Goal: Information Seeking & Learning: Learn about a topic

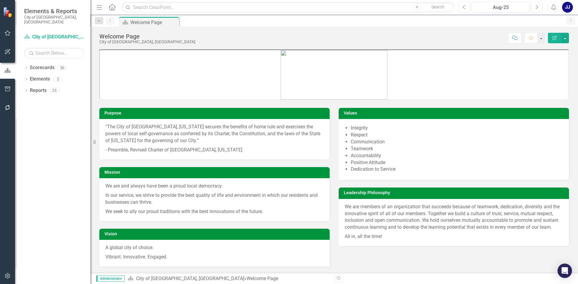
click at [200, 137] on p "“The City of Dublin, Ohio secures the benefits of home rule and exercises the p…" at bounding box center [214, 135] width 218 height 22
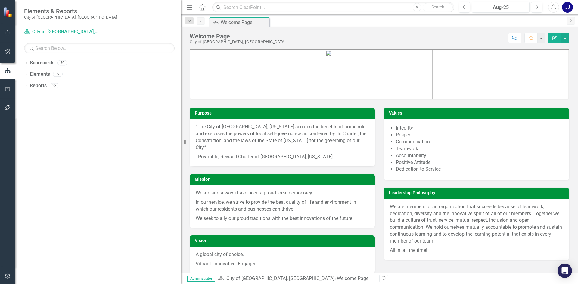
drag, startPoint x: 91, startPoint y: 141, endPoint x: 226, endPoint y: 141, distance: 135.1
click at [225, 143] on div "Elements & Reports City of Dublin, OH Scorecard City of Dublin, OH Search Dropd…" at bounding box center [289, 142] width 578 height 284
click at [43, 63] on link "Scorecards" at bounding box center [42, 63] width 25 height 7
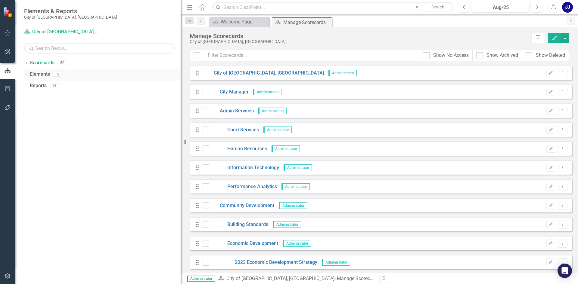
click at [31, 76] on link "Elements" at bounding box center [40, 74] width 20 height 7
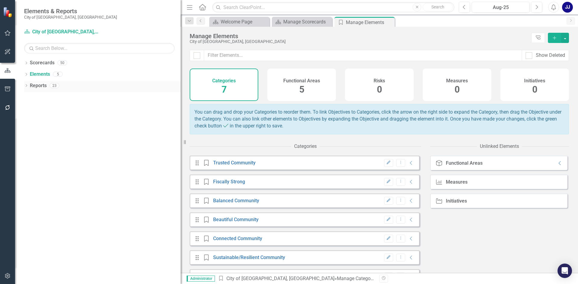
click at [26, 85] on icon "Dropdown" at bounding box center [26, 86] width 4 height 3
click at [45, 63] on link "Scorecards" at bounding box center [42, 63] width 25 height 7
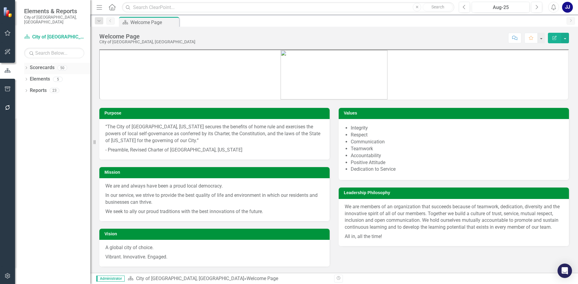
drag, startPoint x: 26, startPoint y: 61, endPoint x: 29, endPoint y: 58, distance: 4.3
click at [29, 63] on div "Dropdown Scorecards 50" at bounding box center [57, 68] width 66 height 11
click at [23, 65] on div "Dropdown Scorecards 50 Dropdown City of [GEOGRAPHIC_DATA], [GEOGRAPHIC_DATA] Ci…" at bounding box center [52, 174] width 75 height 222
click at [26, 67] on icon "Dropdown" at bounding box center [26, 68] width 4 height 3
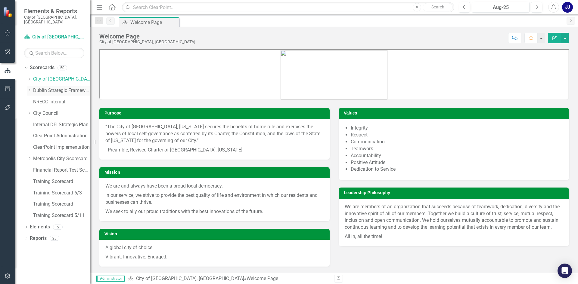
click at [31, 88] on icon "Dropdown" at bounding box center [29, 90] width 5 height 4
click at [31, 77] on icon "Dropdown" at bounding box center [29, 79] width 5 height 4
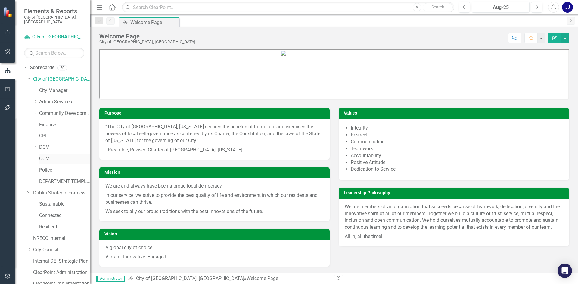
click at [43, 156] on link "OCM" at bounding box center [64, 159] width 51 height 7
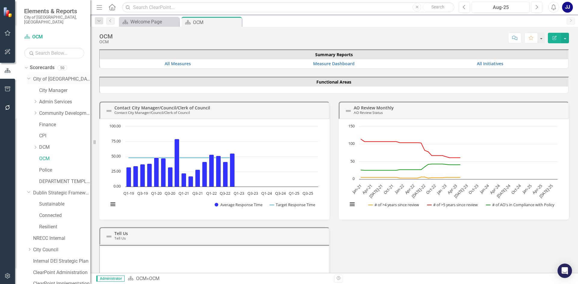
click at [29, 76] on icon "Dropdown" at bounding box center [29, 78] width 4 height 5
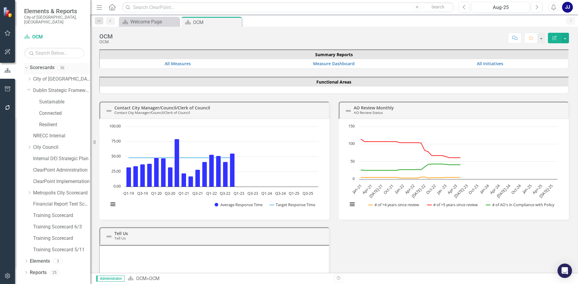
click at [29, 66] on div "Dropdown Scorecards 50" at bounding box center [57, 68] width 66 height 11
click at [28, 272] on icon "Dropdown" at bounding box center [26, 273] width 4 height 3
click at [42, 270] on link "Reports" at bounding box center [38, 273] width 17 height 7
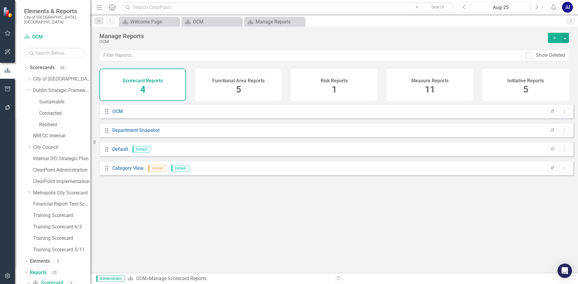
click at [518, 81] on h4 "Initiative Reports" at bounding box center [525, 80] width 37 height 5
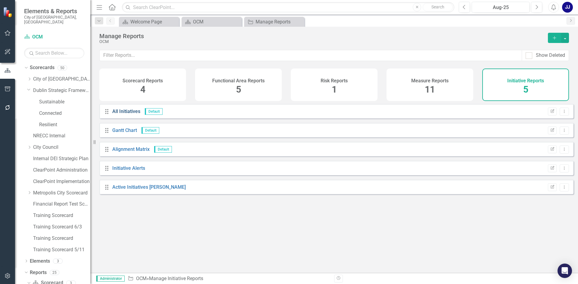
click at [130, 114] on link "All Initiatives" at bounding box center [126, 112] width 28 height 6
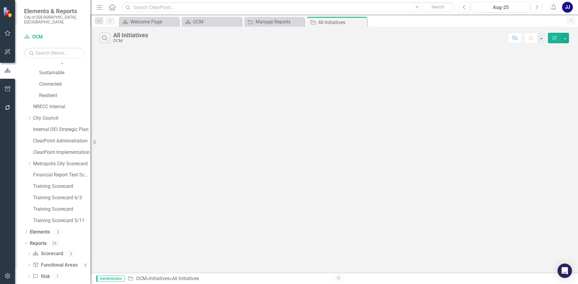
scroll to position [55, 0]
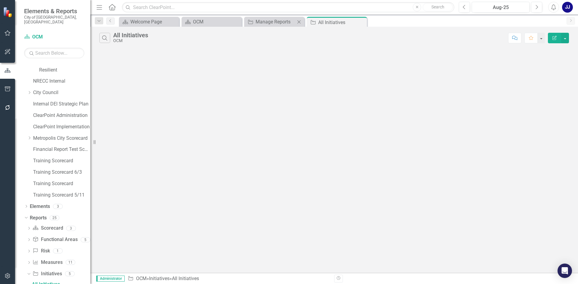
click at [274, 18] on div "Initiative Manage Reports Close" at bounding box center [274, 22] width 60 height 10
click at [274, 22] on div "Manage Reports" at bounding box center [276, 22] width 40 height 8
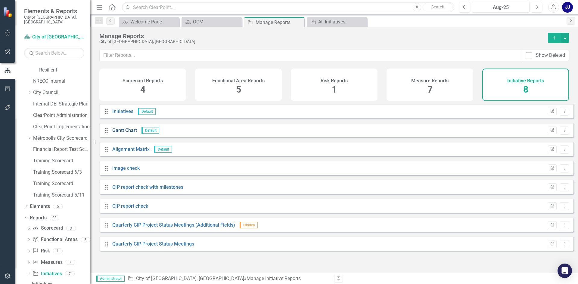
click at [124, 133] on link "Gantt Chart" at bounding box center [124, 131] width 25 height 6
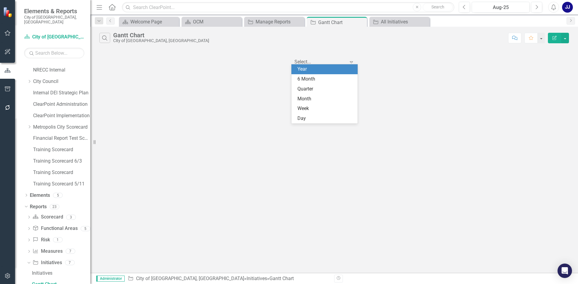
scroll to position [1, 0]
click at [352, 62] on icon "Expand" at bounding box center [351, 61] width 6 height 5
click at [333, 81] on div "6 Month" at bounding box center [325, 79] width 57 height 7
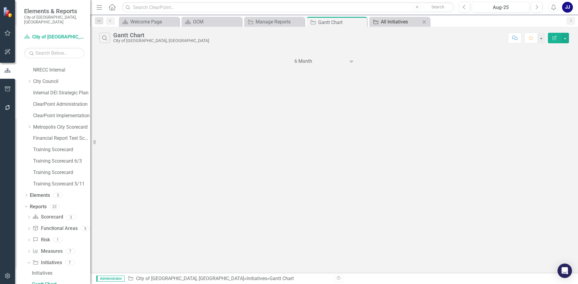
click at [381, 20] on div "All Initiatives" at bounding box center [401, 22] width 40 height 8
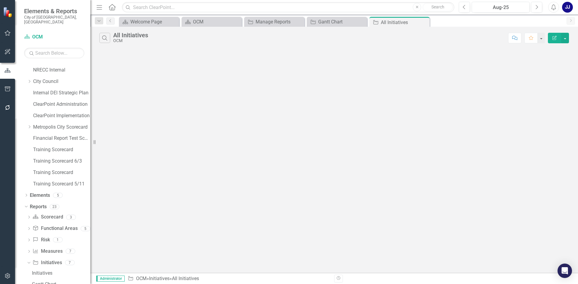
scroll to position [55, 0]
click at [364, 22] on icon "Close" at bounding box center [361, 22] width 6 height 5
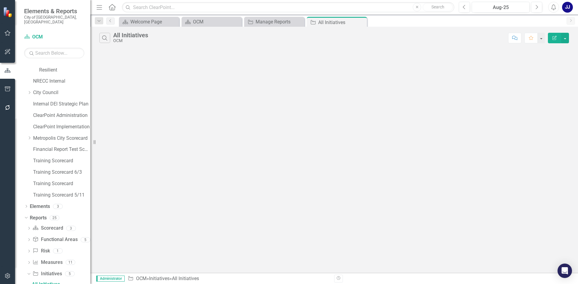
click at [0, 0] on icon "Close" at bounding box center [0, 0] width 0 height 0
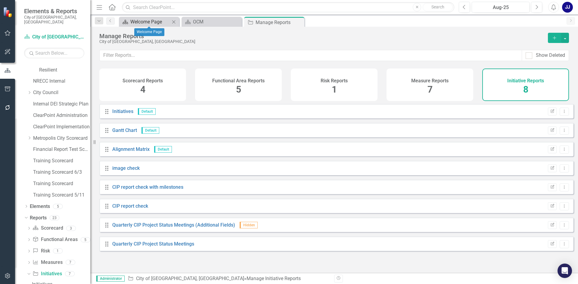
click at [149, 24] on div "Welcome Page" at bounding box center [150, 22] width 40 height 8
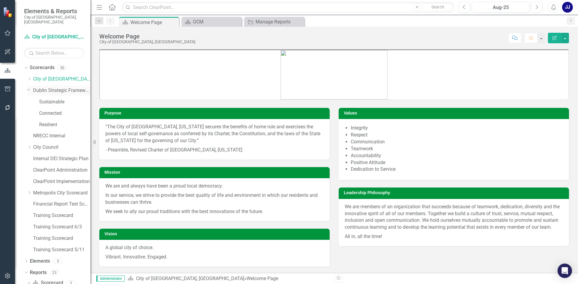
click at [31, 88] on div "Dropdown Dublin Strategic Framework" at bounding box center [58, 91] width 63 height 10
click at [29, 77] on icon "Dropdown" at bounding box center [29, 79] width 5 height 4
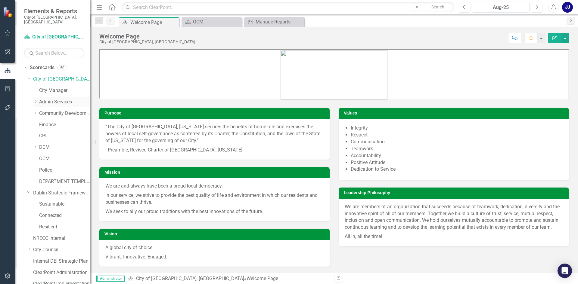
click at [37, 100] on icon "Dropdown" at bounding box center [35, 102] width 5 height 4
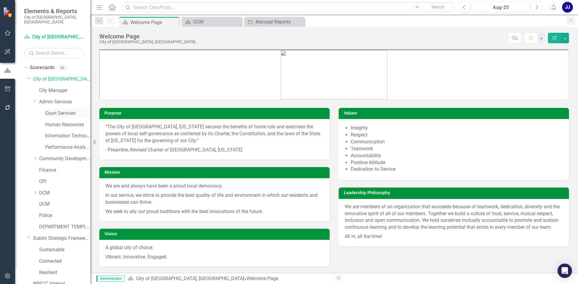
click at [58, 110] on link "Court Services" at bounding box center [67, 113] width 45 height 7
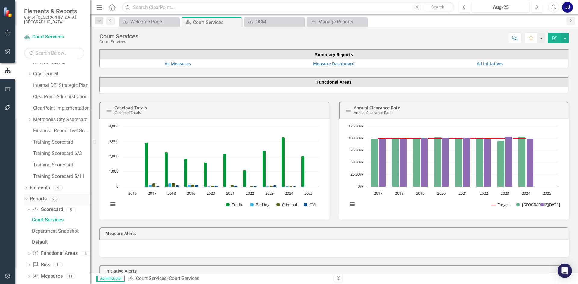
scroll to position [290, 0]
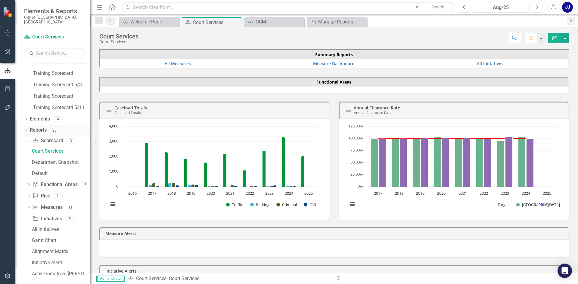
click at [29, 127] on div "Dropdown Reports 25" at bounding box center [57, 131] width 66 height 11
click at [39, 129] on link "Reports" at bounding box center [38, 130] width 17 height 7
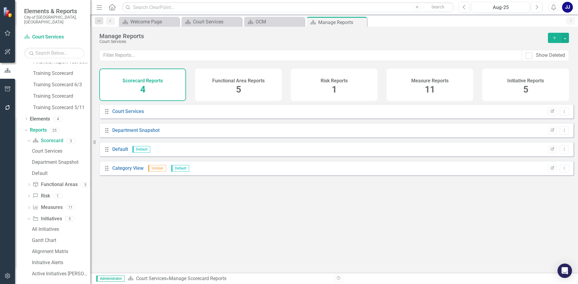
click at [523, 88] on div "Initiative Reports 5" at bounding box center [525, 85] width 87 height 33
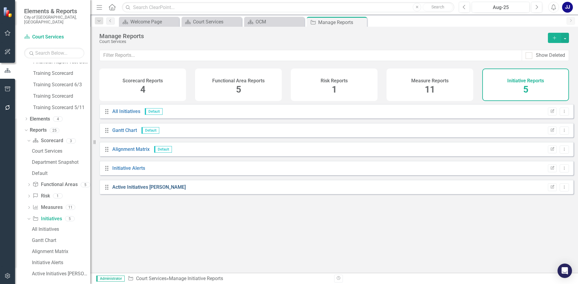
click at [139, 190] on link "Active Initiatives [PERSON_NAME]" at bounding box center [148, 188] width 73 height 6
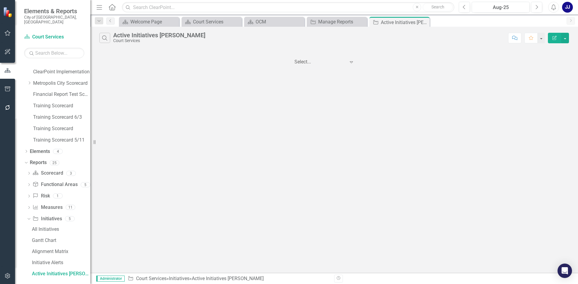
scroll to position [247, 0]
click at [342, 59] on div at bounding box center [319, 62] width 51 height 8
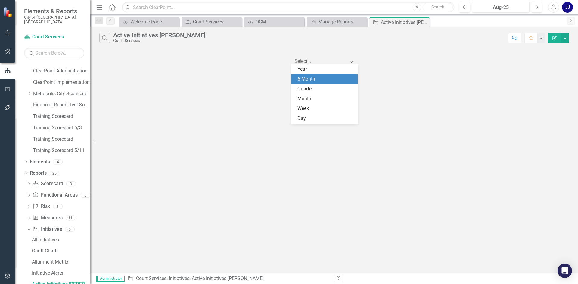
click at [338, 75] on div "6 Month" at bounding box center [324, 79] width 66 height 10
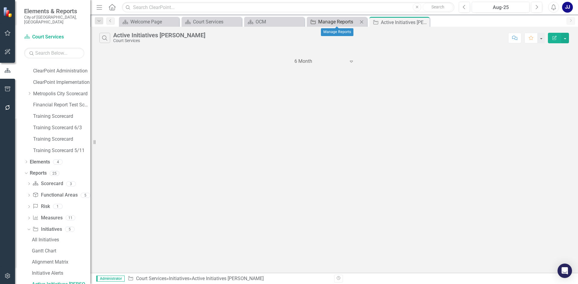
click at [341, 21] on div "Manage Reports" at bounding box center [338, 22] width 40 height 8
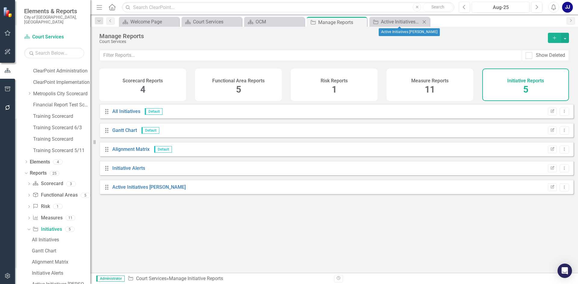
click at [423, 23] on icon "Close" at bounding box center [424, 22] width 6 height 5
click at [130, 114] on link "All Initiatives" at bounding box center [126, 112] width 28 height 6
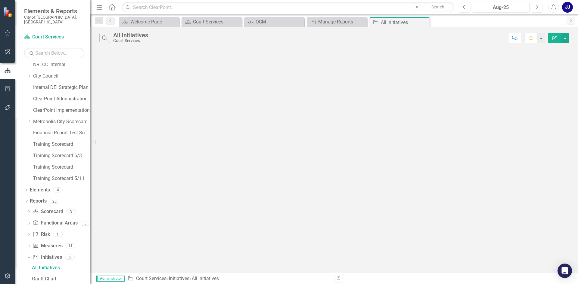
scroll to position [203, 0]
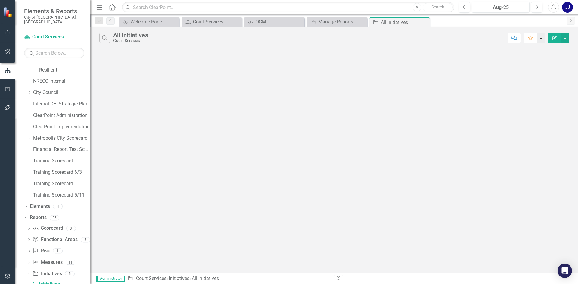
click at [543, 39] on button "button" at bounding box center [541, 38] width 8 height 11
click at [516, 38] on icon "Comment" at bounding box center [514, 38] width 5 height 4
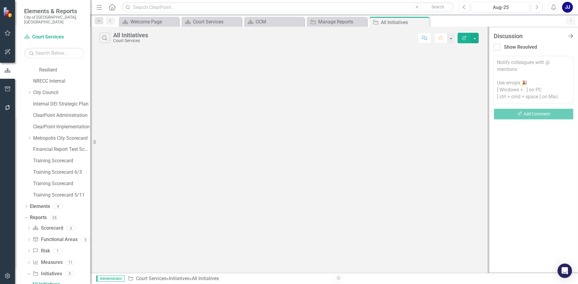
click at [573, 36] on icon "Close Discussion Bar" at bounding box center [570, 36] width 8 height 6
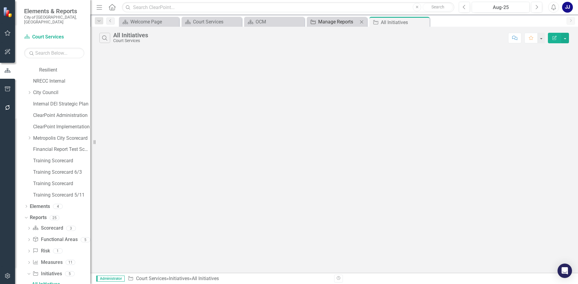
click at [332, 23] on div "Manage Reports" at bounding box center [338, 22] width 40 height 8
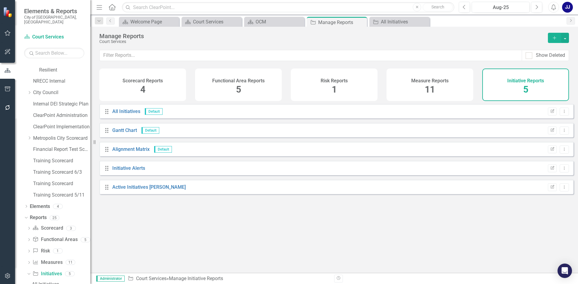
click at [143, 95] on span "4" at bounding box center [142, 89] width 5 height 11
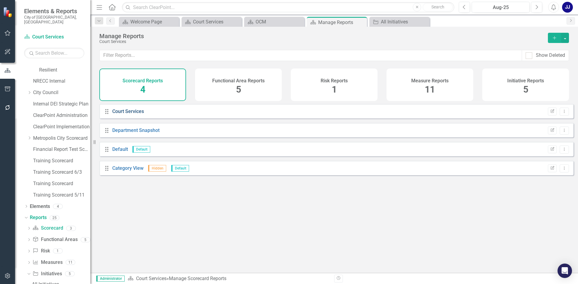
click at [136, 114] on link "Court Services" at bounding box center [128, 112] width 32 height 6
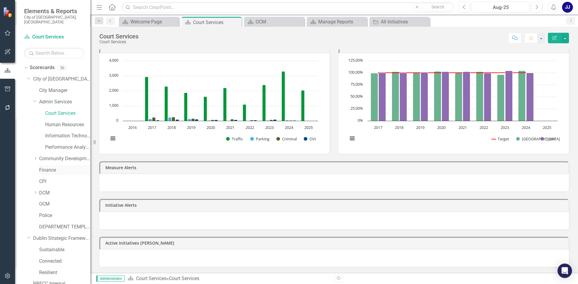
click at [44, 167] on link "Finance" at bounding box center [64, 170] width 51 height 7
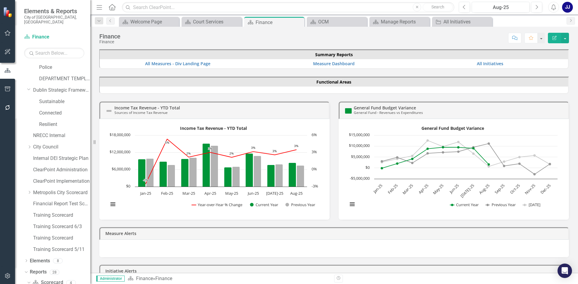
scroll to position [157, 0]
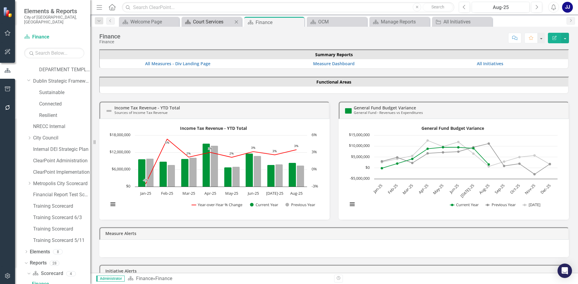
click at [194, 24] on div "Court Services" at bounding box center [213, 22] width 40 height 8
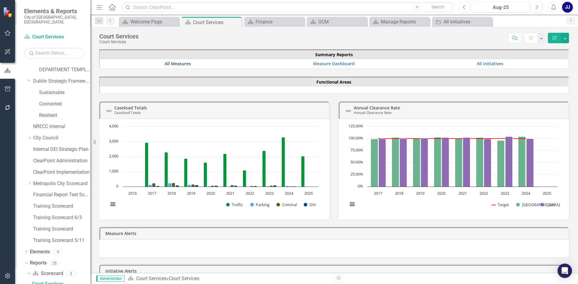
click at [190, 62] on td "All Measures" at bounding box center [178, 63] width 156 height 9
click at [187, 64] on link "All Measures" at bounding box center [178, 64] width 26 height 6
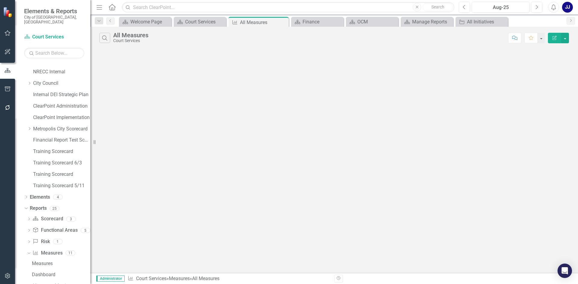
scroll to position [236, 0]
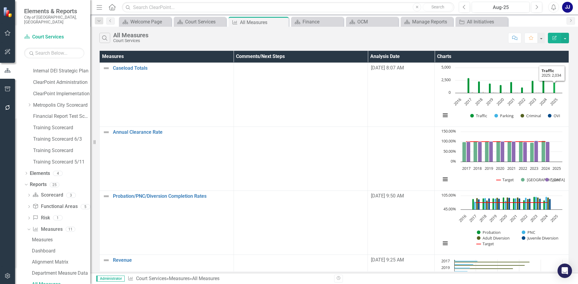
click at [554, 90] on icon "2025, 2,034. Traffic." at bounding box center [554, 87] width 2 height 11
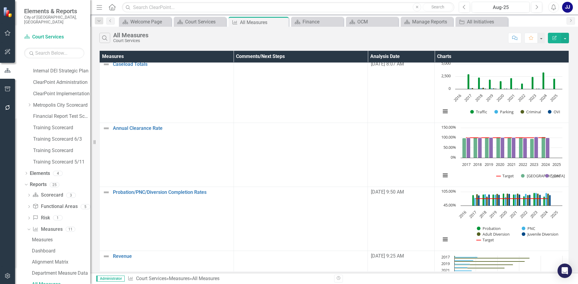
scroll to position [0, 0]
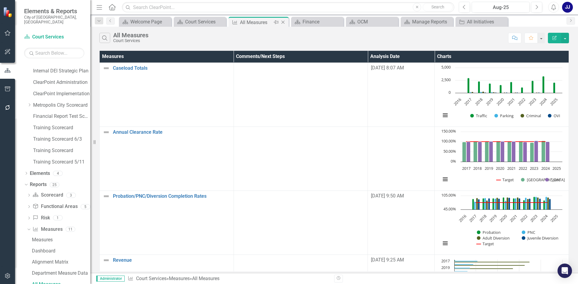
click at [283, 23] on icon "Close" at bounding box center [283, 22] width 6 height 5
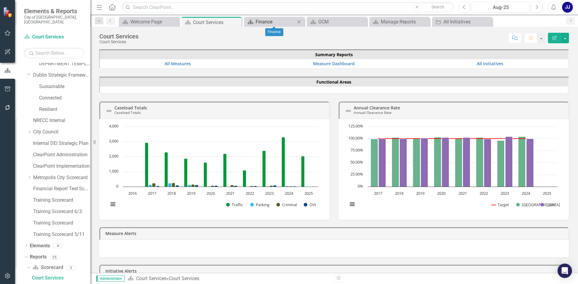
scroll to position [157, 0]
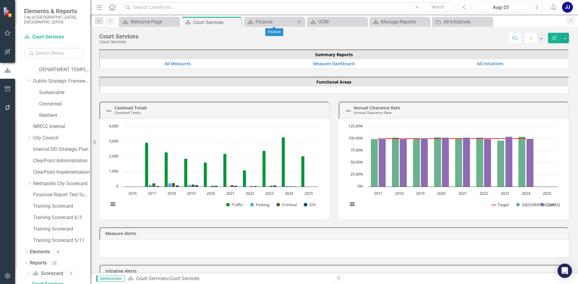
click at [298, 23] on icon "Close" at bounding box center [299, 22] width 6 height 5
click at [280, 24] on div "OCM" at bounding box center [276, 22] width 40 height 8
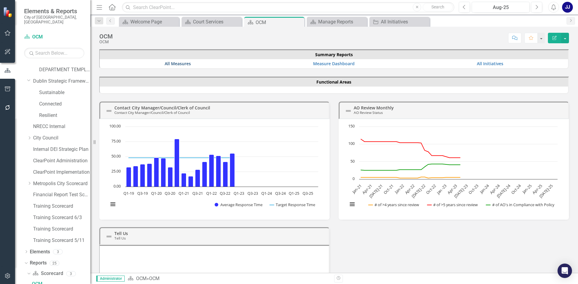
click at [180, 65] on link "All Measures" at bounding box center [178, 64] width 26 height 6
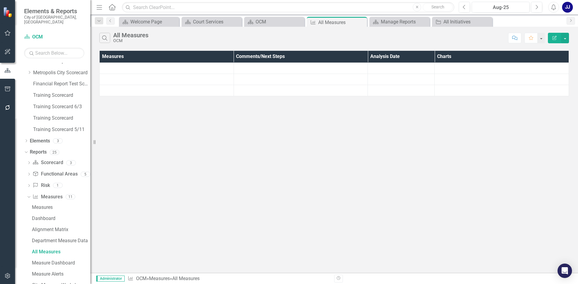
scroll to position [236, 0]
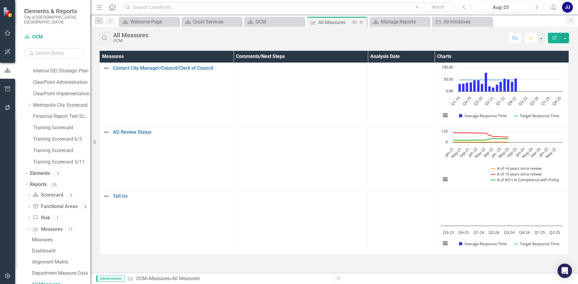
click at [364, 23] on div "Close" at bounding box center [362, 23] width 8 height 8
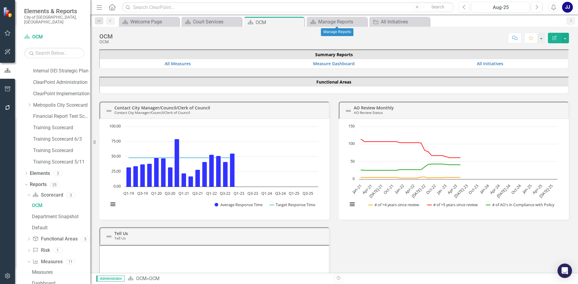
scroll to position [0, 35]
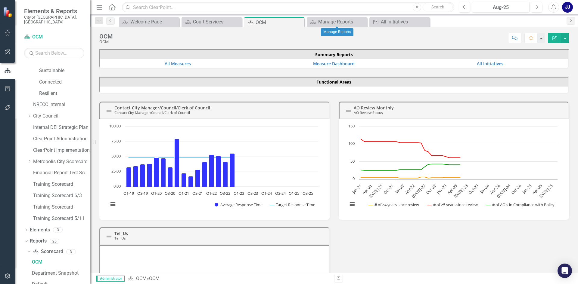
click at [0, 0] on icon "Close" at bounding box center [0, 0] width 0 height 0
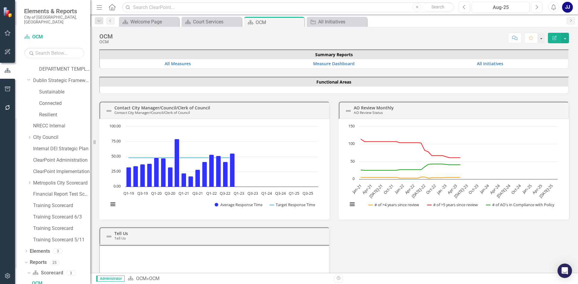
scroll to position [157, 0]
click at [0, 0] on icon "Close" at bounding box center [0, 0] width 0 height 0
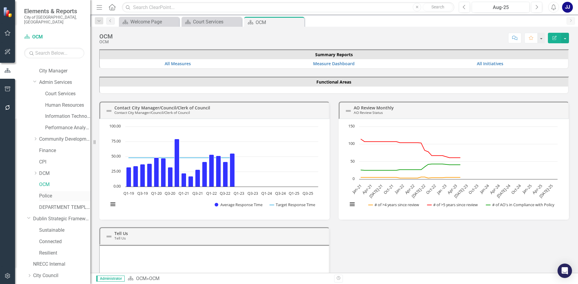
scroll to position [30, 0]
click at [46, 182] on link "Police" at bounding box center [64, 185] width 51 height 7
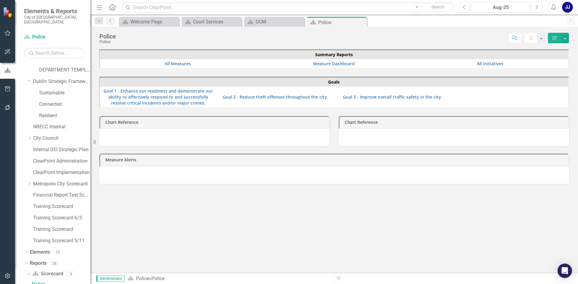
scroll to position [157, 0]
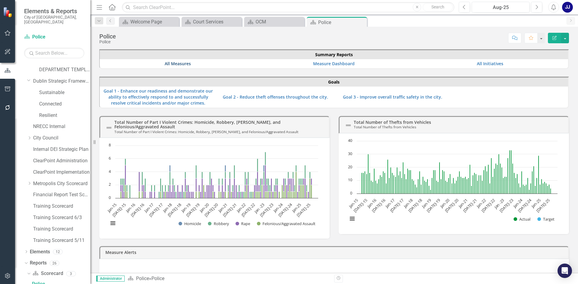
click at [181, 61] on link "All Measures" at bounding box center [178, 64] width 26 height 6
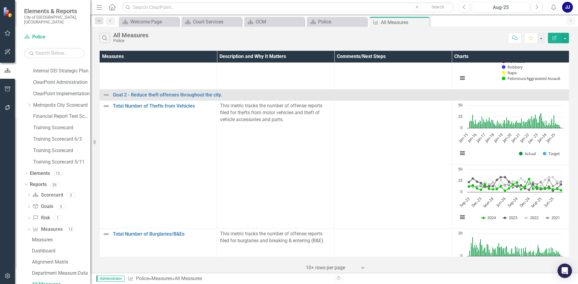
scroll to position [241, 5]
click at [548, 136] on text "Jan-25" at bounding box center [550, 138] width 12 height 12
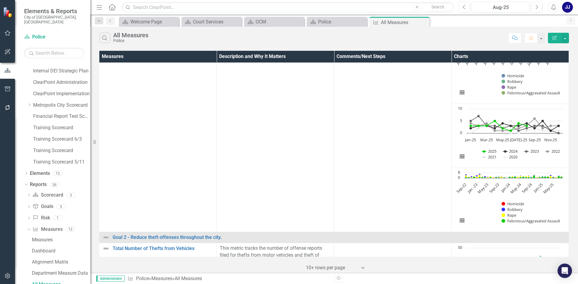
scroll to position [90, 5]
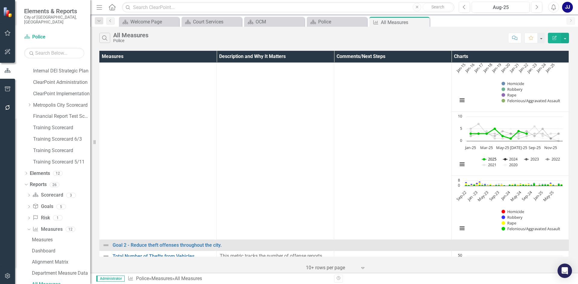
click at [482, 160] on button "Show 2025" at bounding box center [489, 159] width 15 height 5
click at [503, 158] on button "Show 2024" at bounding box center [510, 159] width 15 height 5
click at [524, 160] on button "Show 2023" at bounding box center [531, 159] width 15 height 5
click at [547, 161] on button "Show 2022" at bounding box center [552, 159] width 15 height 5
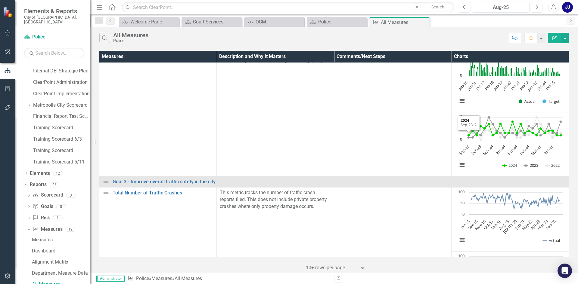
scroll to position [395, 5]
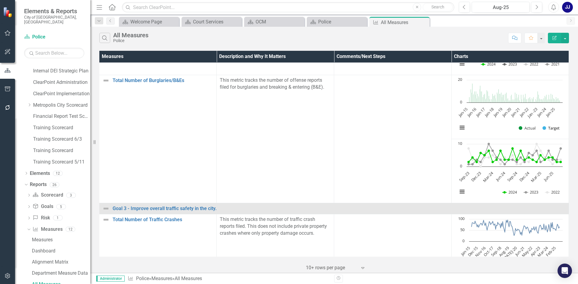
click at [543, 129] on button "Show Target" at bounding box center [550, 128] width 17 height 5
click at [542, 128] on button "Show Target" at bounding box center [550, 128] width 17 height 5
click at [519, 129] on button "Show Actual" at bounding box center [527, 128] width 17 height 5
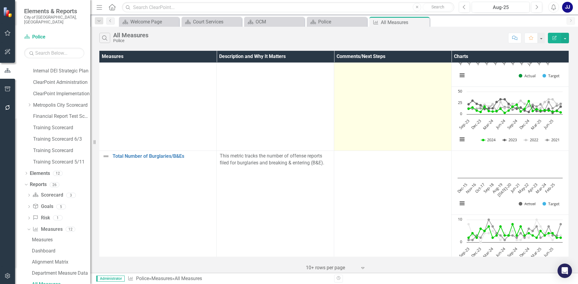
scroll to position [244, 5]
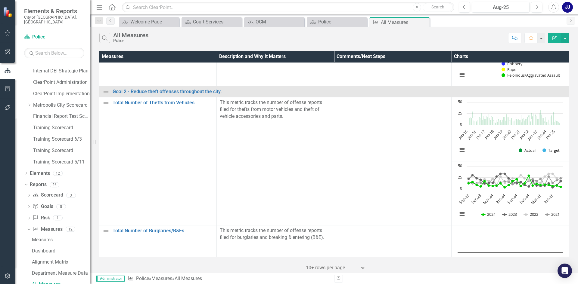
drag, startPoint x: 540, startPoint y: 148, endPoint x: 535, endPoint y: 145, distance: 5.9
click at [537, 146] on div "Chart context menu Actual Target Jan-15 Jan-16 Jan-17 Jan-18 Jan-19 Jan-20 Jan-…" at bounding box center [509, 129] width 111 height 60
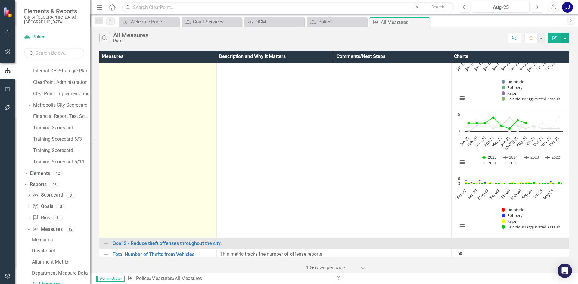
scroll to position [3, 5]
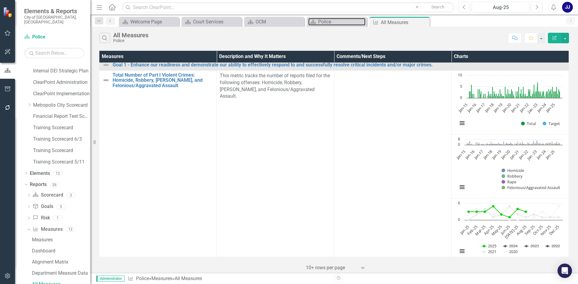
drag, startPoint x: 332, startPoint y: 22, endPoint x: 333, endPoint y: 16, distance: 5.5
click at [330, 19] on div "Police" at bounding box center [341, 22] width 47 height 8
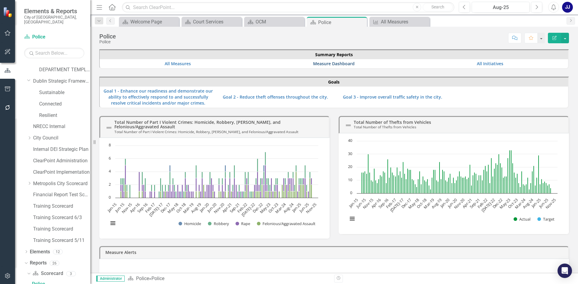
click at [329, 63] on link "Measure Dashboard" at bounding box center [334, 64] width 42 height 6
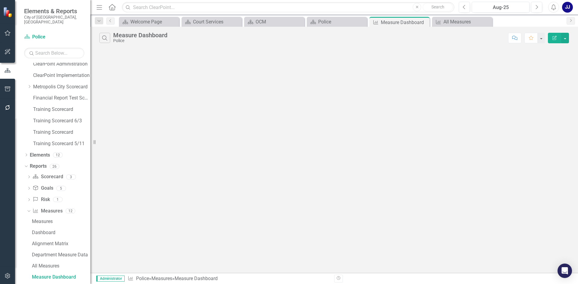
scroll to position [247, 0]
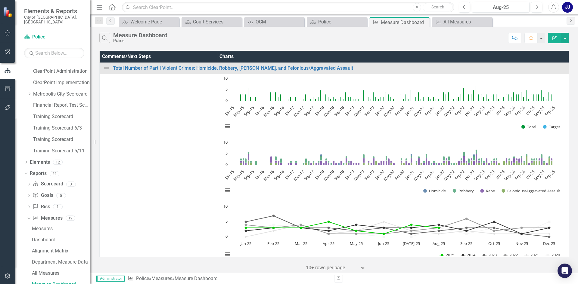
click at [516, 147] on rect "Interactive chart" at bounding box center [393, 170] width 346 height 60
click at [516, 148] on rect "Interactive chart" at bounding box center [393, 170] width 346 height 60
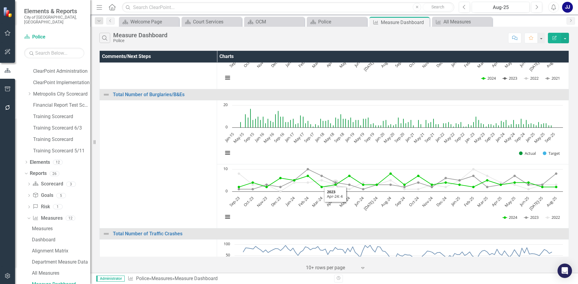
scroll to position [376, 0]
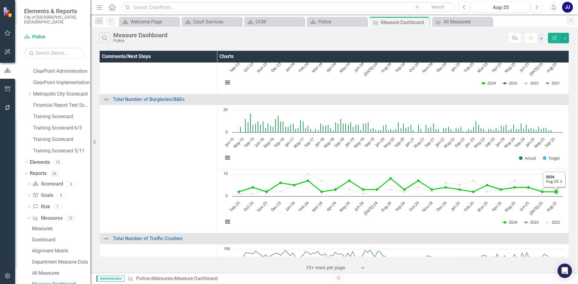
click at [555, 193] on icon "Aug-25, 2. 2024." at bounding box center [556, 192] width 4 height 4
click at [505, 223] on button "Show 2024" at bounding box center [510, 222] width 15 height 5
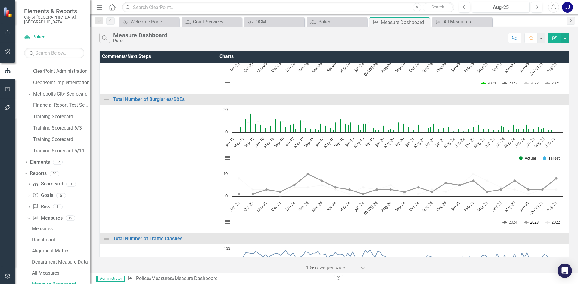
click at [530, 222] on button "Show 2023" at bounding box center [531, 222] width 15 height 5
click at [552, 222] on button "Show 2022" at bounding box center [552, 222] width 15 height 5
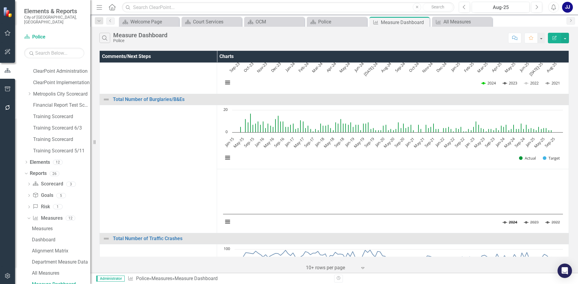
click at [507, 221] on button "Show 2024" at bounding box center [510, 222] width 15 height 5
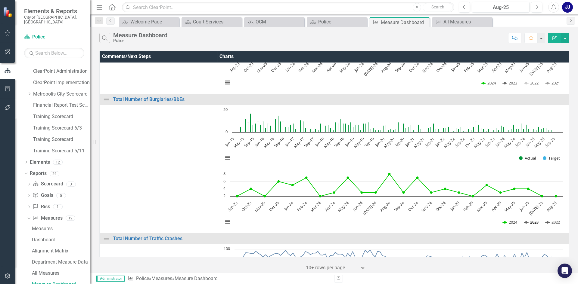
click at [531, 221] on button "Show 2023" at bounding box center [531, 222] width 15 height 5
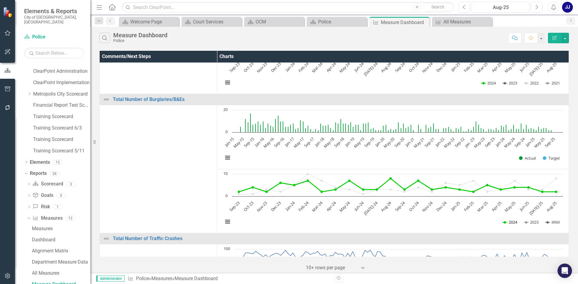
click at [512, 221] on button "Show 2024" at bounding box center [510, 222] width 15 height 5
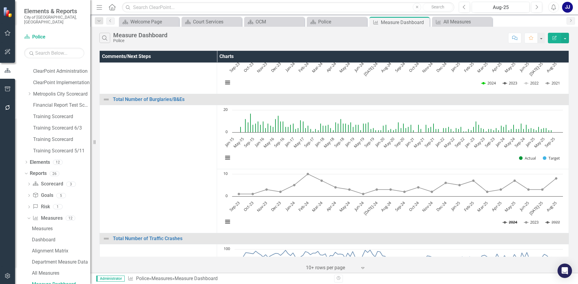
click at [517, 222] on button "Show 2024" at bounding box center [510, 222] width 15 height 5
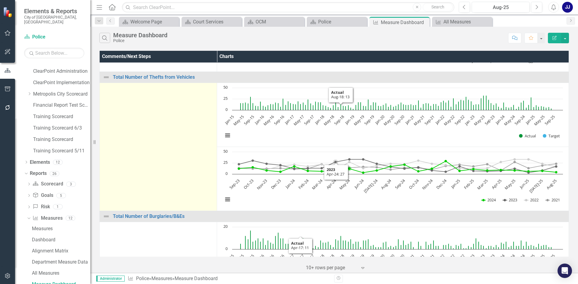
scroll to position [255, 0]
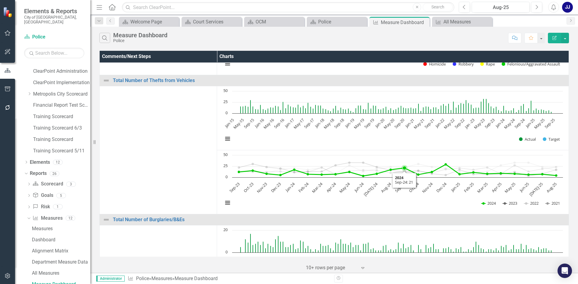
click at [402, 169] on icon "2024, line 1 of 4 with 24 data points." at bounding box center [405, 168] width 6 height 6
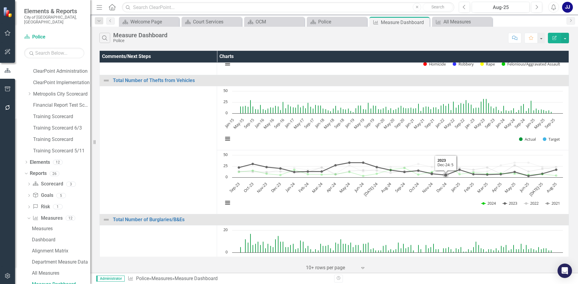
click at [439, 174] on icon "Interactive chart" at bounding box center [397, 169] width 317 height 13
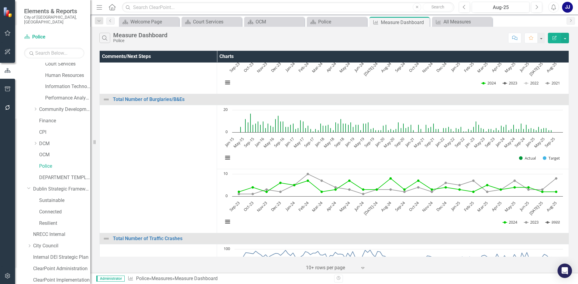
scroll to position [6, 0]
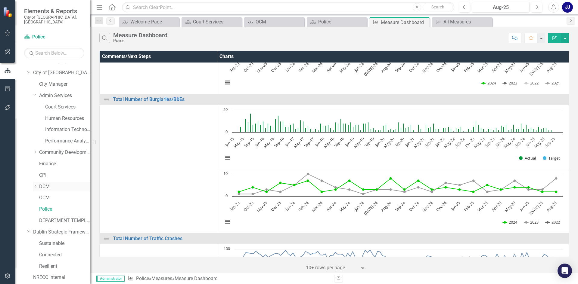
click at [34, 185] on icon "Dropdown" at bounding box center [35, 187] width 5 height 4
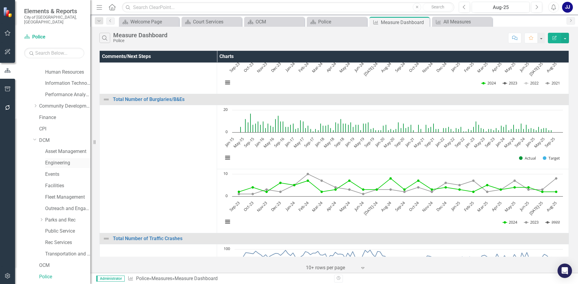
scroll to position [67, 0]
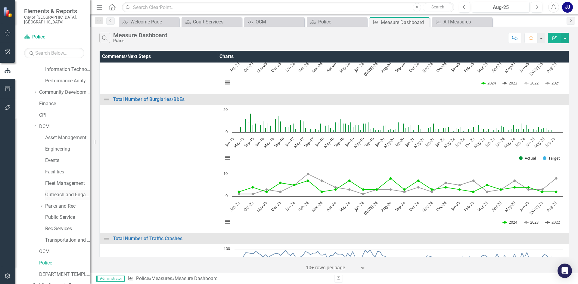
click at [66, 192] on link "Outreach and Engagement" at bounding box center [67, 195] width 45 height 7
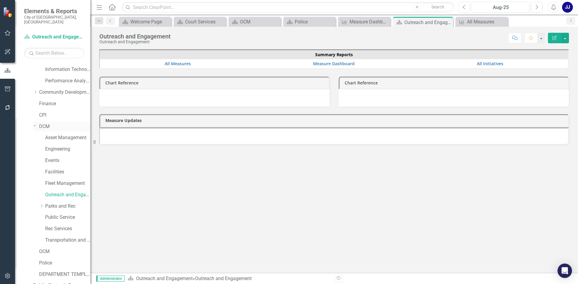
click at [58, 123] on link "DCM" at bounding box center [64, 126] width 51 height 7
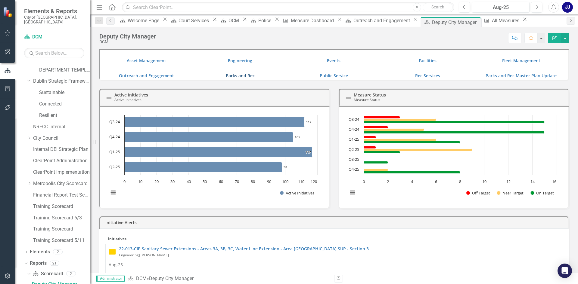
click at [240, 76] on link "Parks and Rec" at bounding box center [240, 76] width 29 height 6
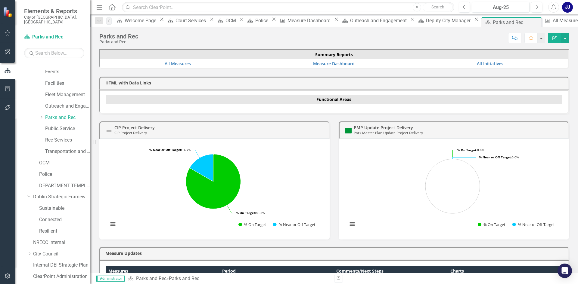
scroll to position [121, 0]
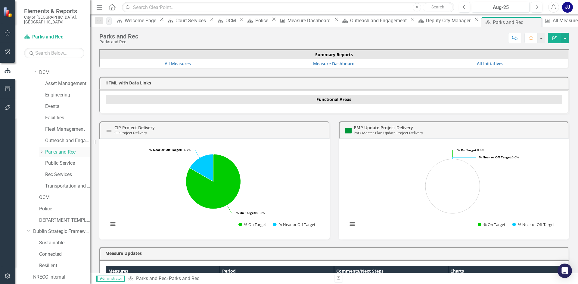
click at [42, 150] on div "Dropdown Parks and Rec" at bounding box center [64, 152] width 51 height 10
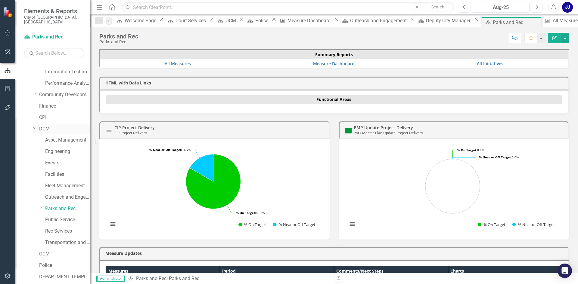
scroll to position [60, 0]
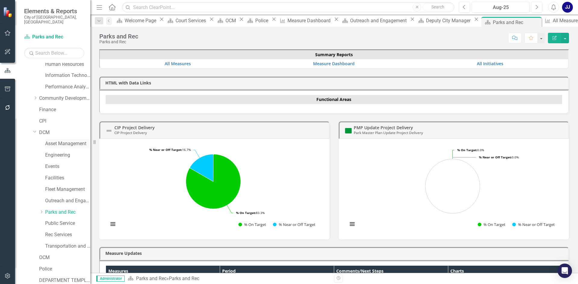
click at [60, 141] on link "Asset Management" at bounding box center [67, 144] width 45 height 7
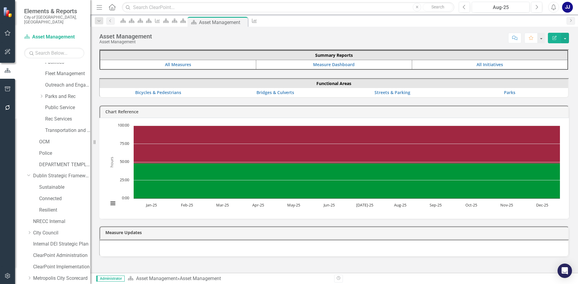
scroll to position [271, 0]
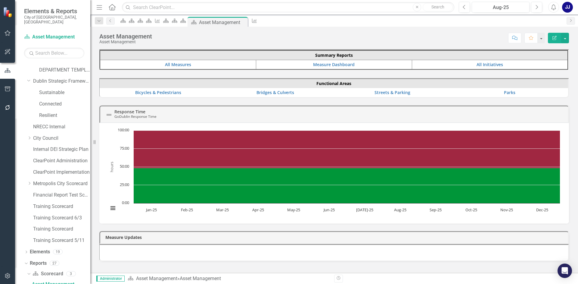
click at [183, 58] on table "Summary Reports All Measures Measure Dashboard All Initiatives" at bounding box center [334, 60] width 468 height 20
click at [185, 63] on link "All Measures" at bounding box center [178, 65] width 26 height 6
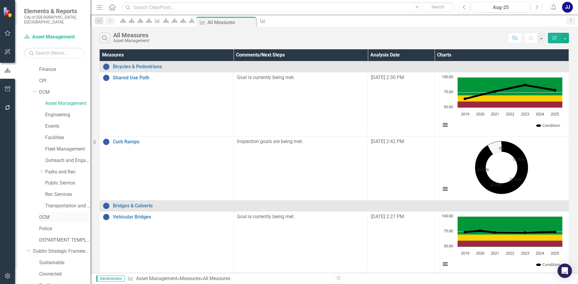
scroll to position [101, 0]
click at [75, 157] on link "Outreach and Engagement" at bounding box center [67, 160] width 45 height 7
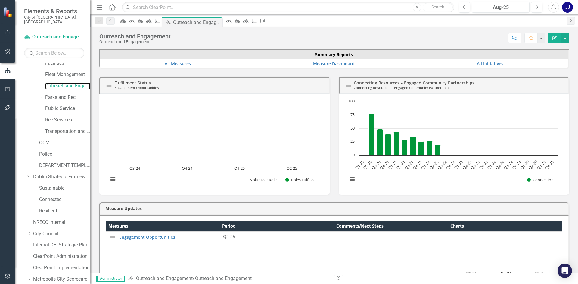
scroll to position [271, 0]
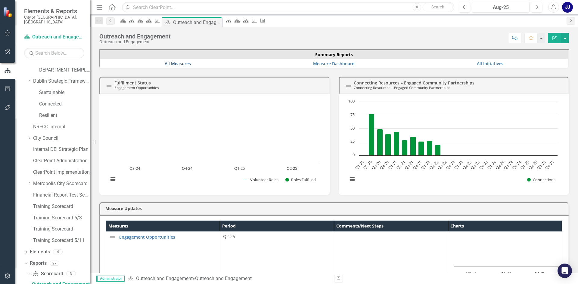
click at [187, 62] on link "All Measures" at bounding box center [178, 64] width 26 height 6
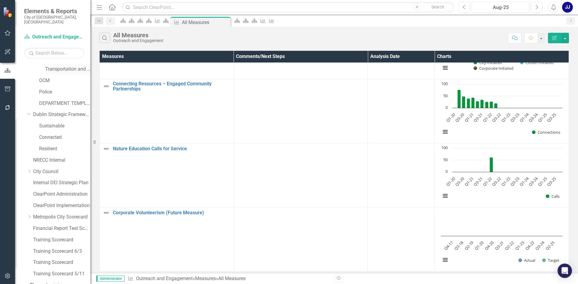
scroll to position [192, 0]
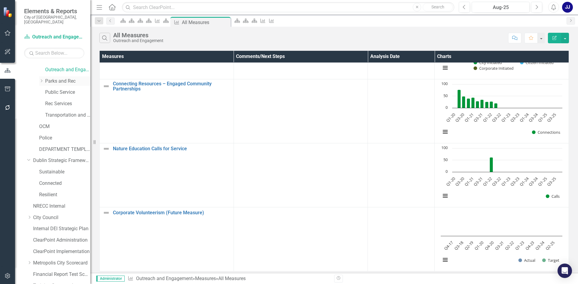
click at [41, 79] on icon at bounding box center [42, 80] width 2 height 3
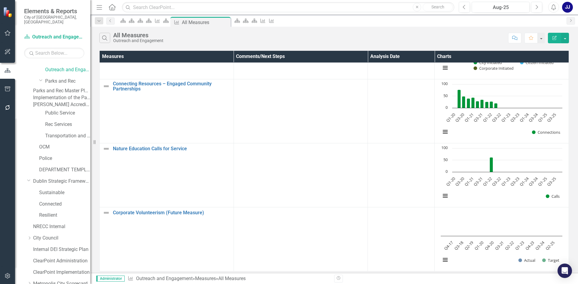
click at [60, 89] on link "Parks and Rec Master Plan Update" at bounding box center [61, 91] width 57 height 7
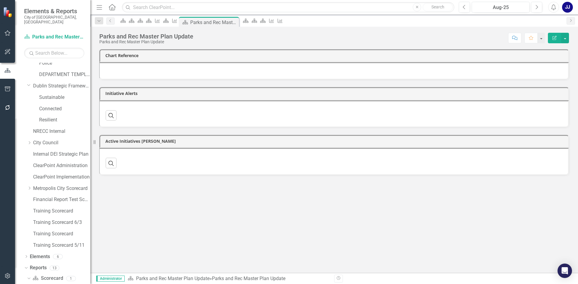
scroll to position [306, 0]
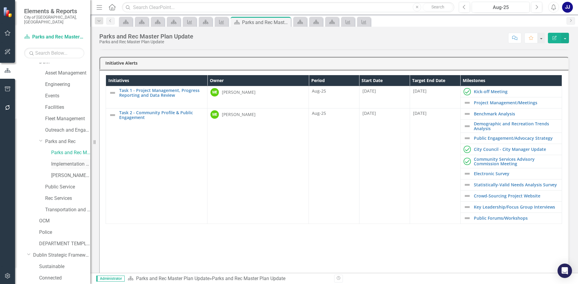
scroll to position [125, 0]
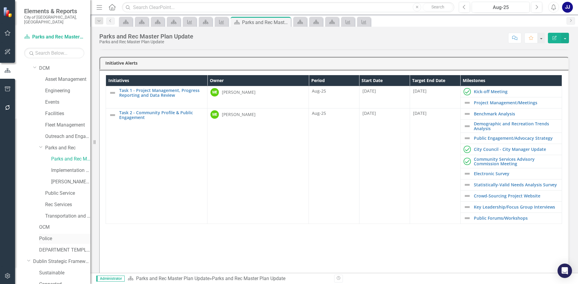
click at [47, 236] on link "Police" at bounding box center [64, 239] width 51 height 7
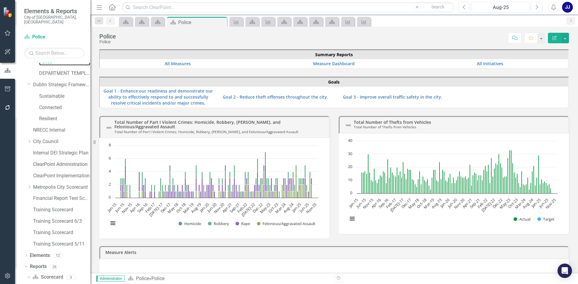
scroll to position [306, 0]
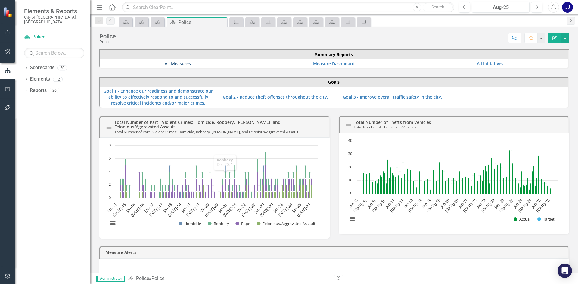
click at [185, 66] on link "All Measures" at bounding box center [178, 64] width 26 height 6
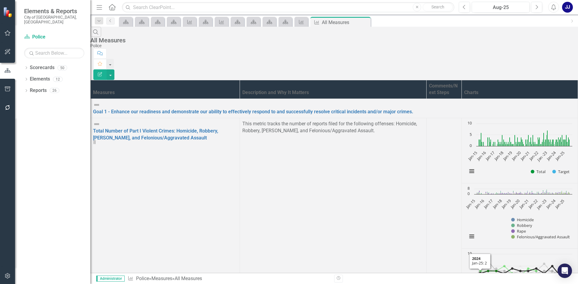
scroll to position [60, 0]
click at [511, 217] on button "Show Homicide" at bounding box center [522, 219] width 23 height 5
click at [511, 223] on button "Show Robbery" at bounding box center [521, 225] width 21 height 5
click at [530, 186] on rect "Interactive chart" at bounding box center [519, 216] width 111 height 60
click at [530, 234] on button "Show Felonious/Aggravated Assault" at bounding box center [540, 236] width 59 height 5
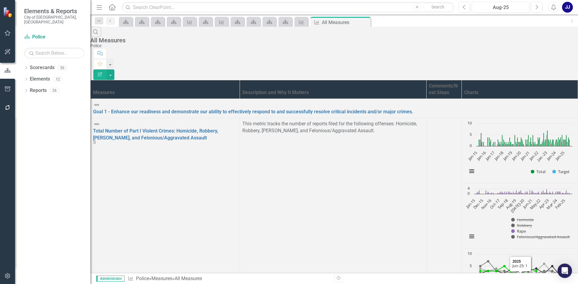
scroll to position [0, 0]
click at [511, 217] on button "Show Homicide" at bounding box center [522, 219] width 23 height 5
click at [511, 223] on button "Show Robbery" at bounding box center [521, 225] width 21 height 5
click at [511, 234] on button "Show Felonious/Aggravated Assault" at bounding box center [540, 236] width 59 height 5
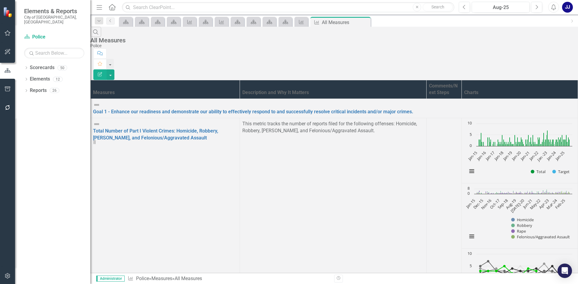
click at [493, 80] on th "Charts" at bounding box center [519, 89] width 116 height 19
click at [561, 80] on th "Charts Sort Ascending" at bounding box center [519, 89] width 116 height 19
click at [561, 80] on th "Charts Sort Descending" at bounding box center [519, 89] width 116 height 19
click at [368, 24] on icon "Close" at bounding box center [365, 22] width 6 height 5
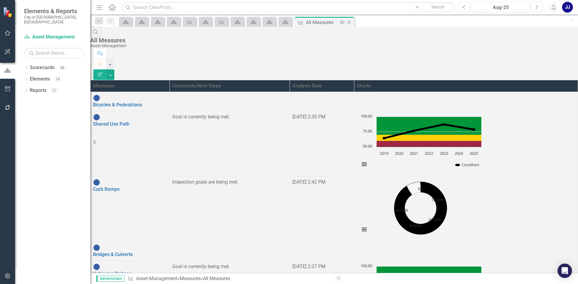
click at [352, 19] on div "Close" at bounding box center [350, 23] width 8 height 8
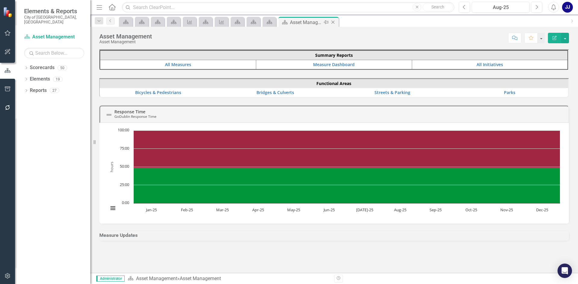
click at [335, 24] on icon "Close" at bounding box center [333, 22] width 6 height 5
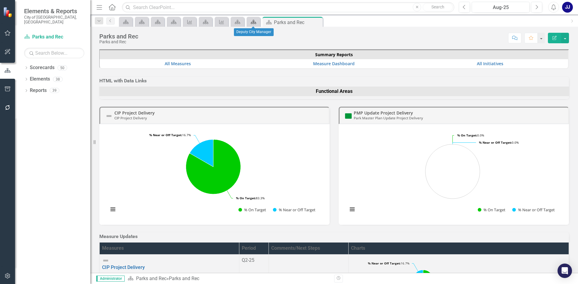
click at [254, 22] on icon "Scorecard" at bounding box center [253, 22] width 6 height 5
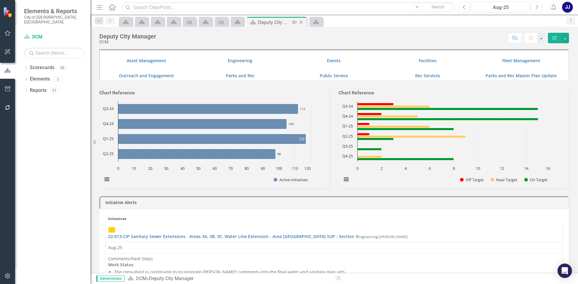
click at [300, 22] on icon "Close" at bounding box center [301, 22] width 6 height 5
click at [132, 17] on div "Scorecard" at bounding box center [126, 22] width 14 height 10
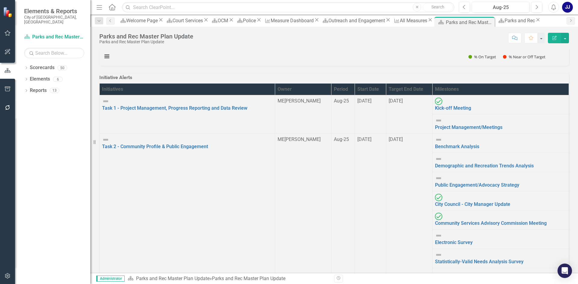
scroll to position [90, 0]
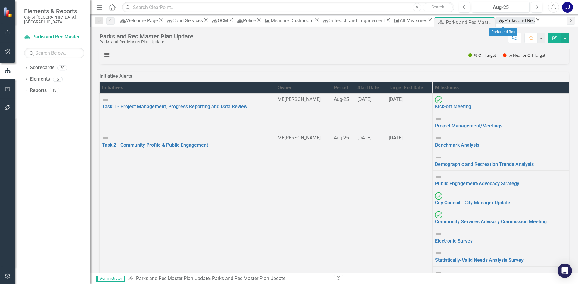
click at [508, 20] on div "Parks and Rec" at bounding box center [519, 21] width 30 height 8
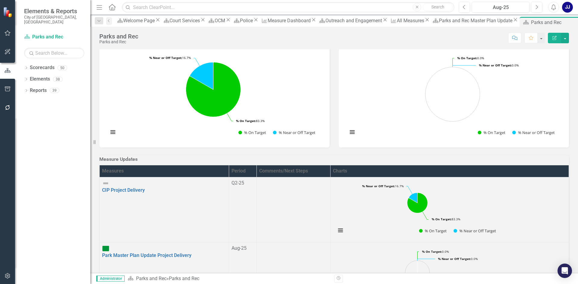
scroll to position [90, 0]
